Goal: Transaction & Acquisition: Purchase product/service

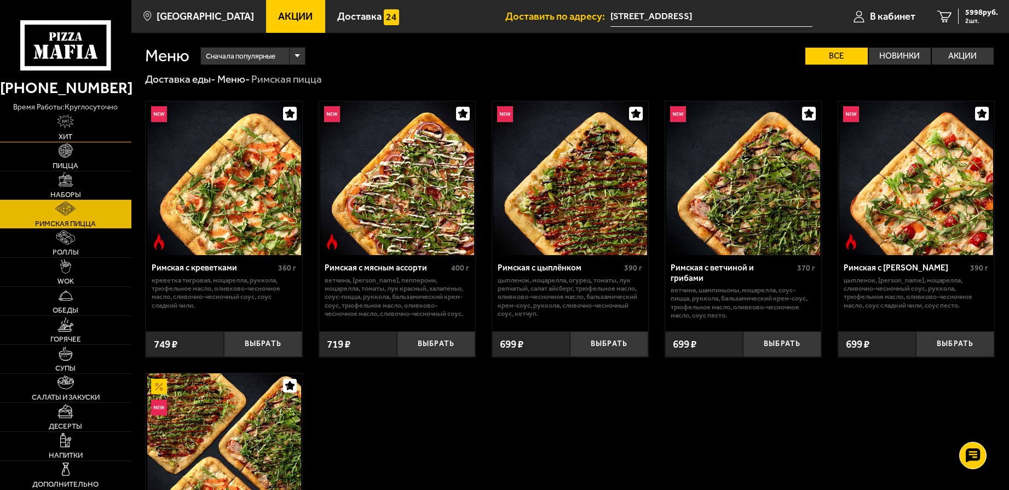
click at [75, 126] on link "Хит" at bounding box center [65, 127] width 131 height 28
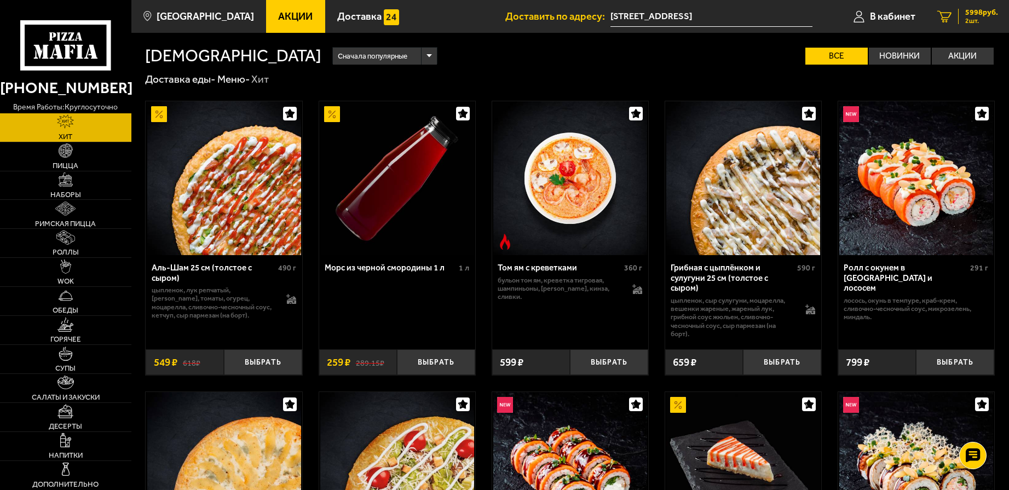
click at [978, 15] on span "5998 руб." at bounding box center [982, 13] width 33 height 8
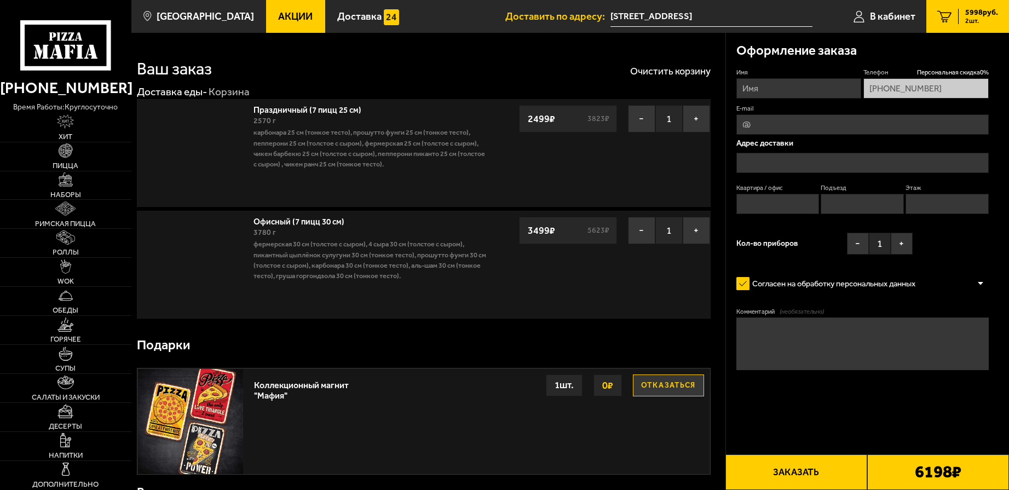
type input "[STREET_ADDRESS]"
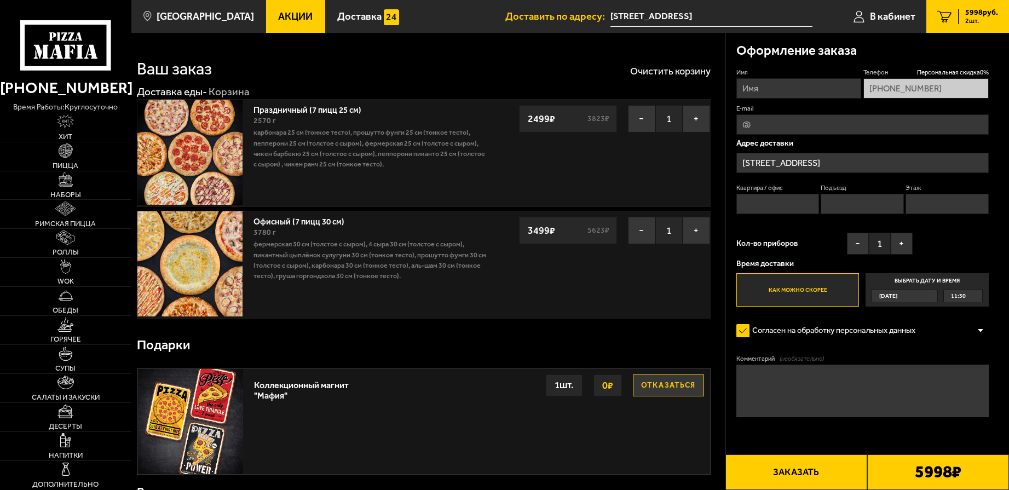
click at [776, 90] on input "Имя" at bounding box center [799, 88] width 125 height 20
type input "[PERSON_NAME]"
click at [751, 376] on textarea "Комментарий (необязательно)" at bounding box center [863, 391] width 253 height 53
type textarea "На проходной выписать пропуск на Мастерпроф и подъехать к 17 воротам"
click at [769, 211] on input "Квартира / офис" at bounding box center [778, 204] width 83 height 20
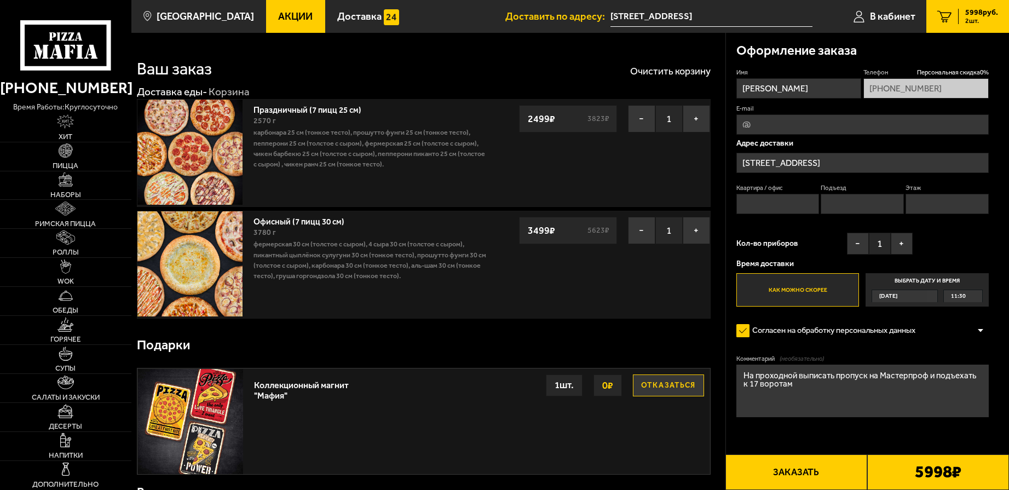
type input "17"
click at [950, 206] on input "Этаж" at bounding box center [947, 204] width 83 height 20
type input "1"
click at [863, 205] on input "Подъезд" at bounding box center [862, 204] width 83 height 20
type input "17"
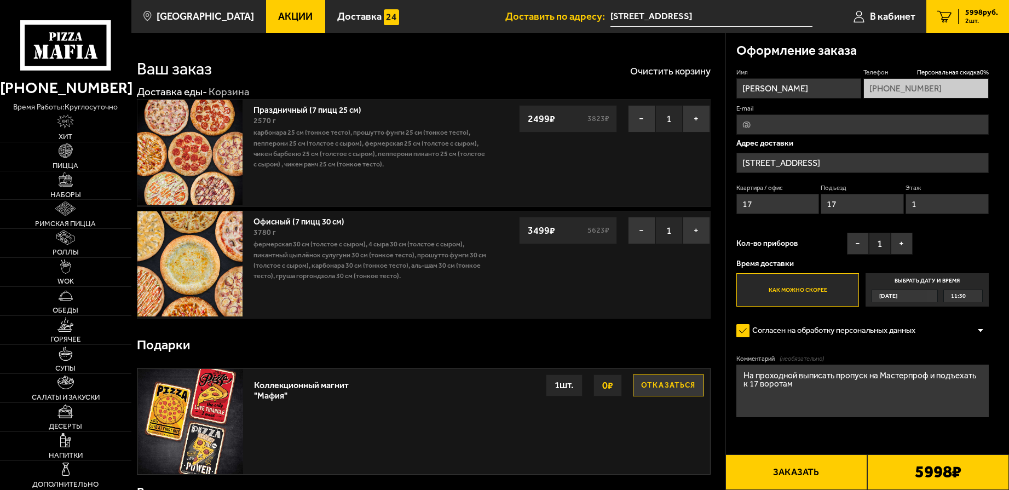
click at [741, 127] on input "E-mail" at bounding box center [863, 124] width 253 height 20
type input "[PERSON_NAME][EMAIL_ADDRESS][DOMAIN_NAME]"
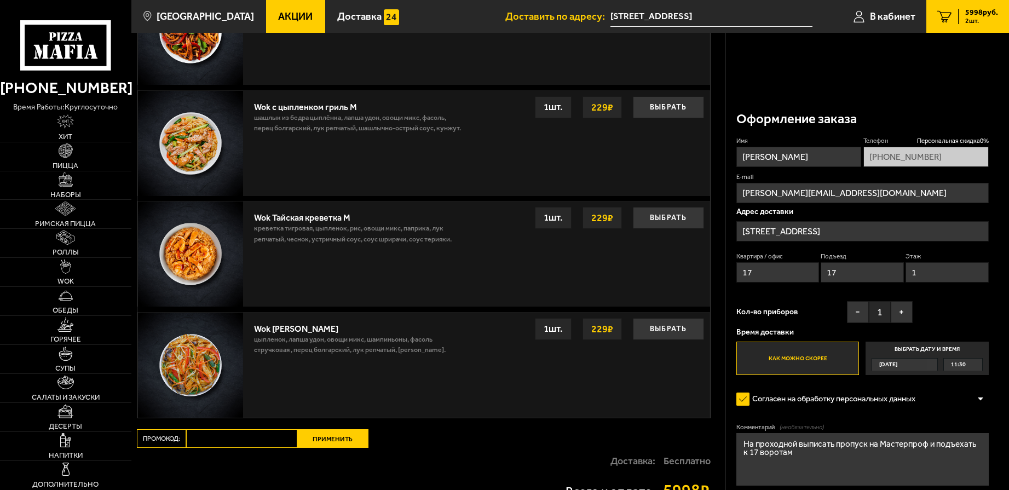
scroll to position [784, 0]
